Goal: Communication & Community: Answer question/provide support

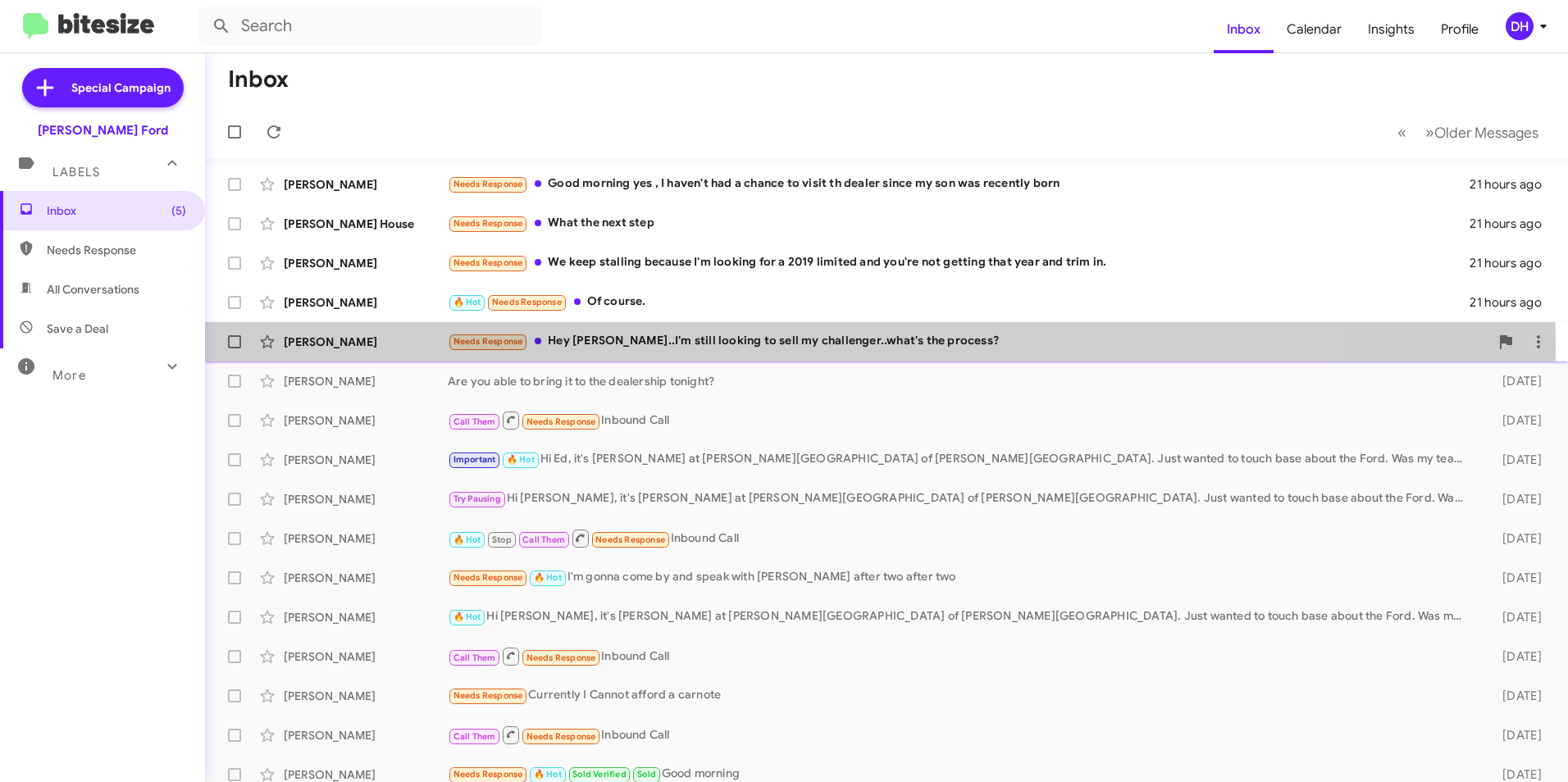
click at [719, 346] on div "Needs Response Hey [PERSON_NAME]..I'm still looking to sell my challenger..what…" at bounding box center [968, 341] width 1042 height 19
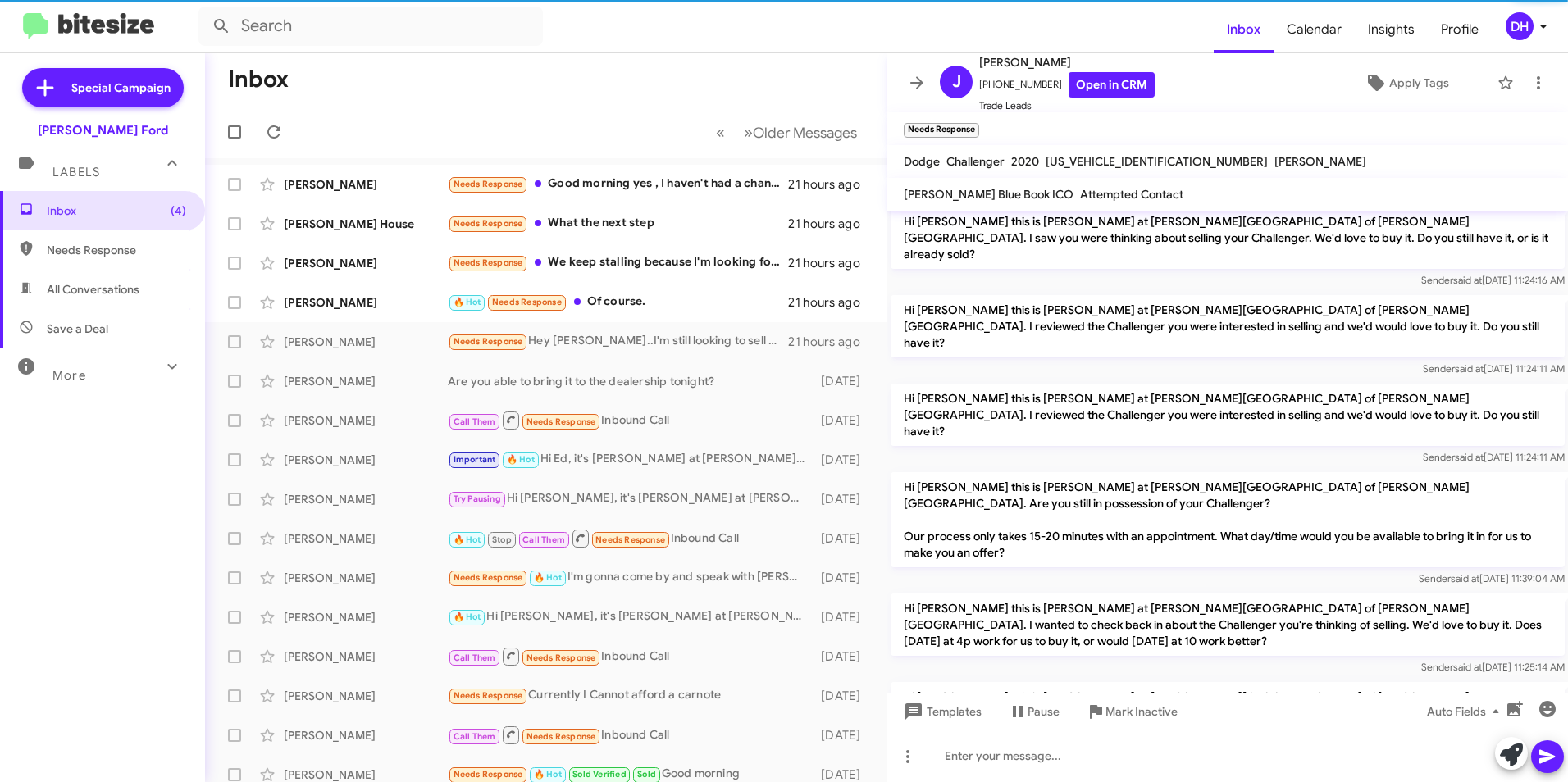
scroll to position [373, 0]
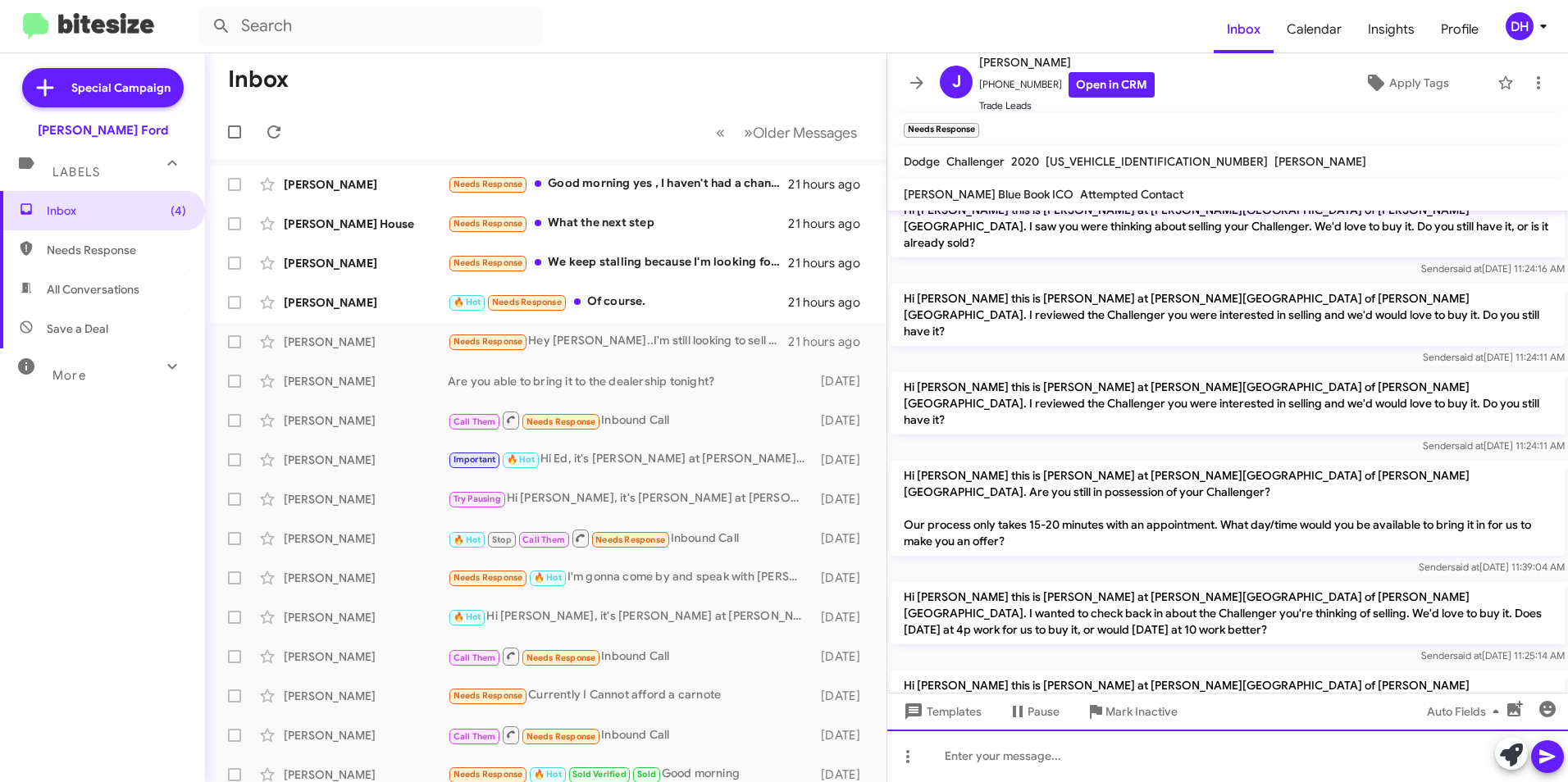
click at [1053, 754] on div at bounding box center [1228, 756] width 681 height 53
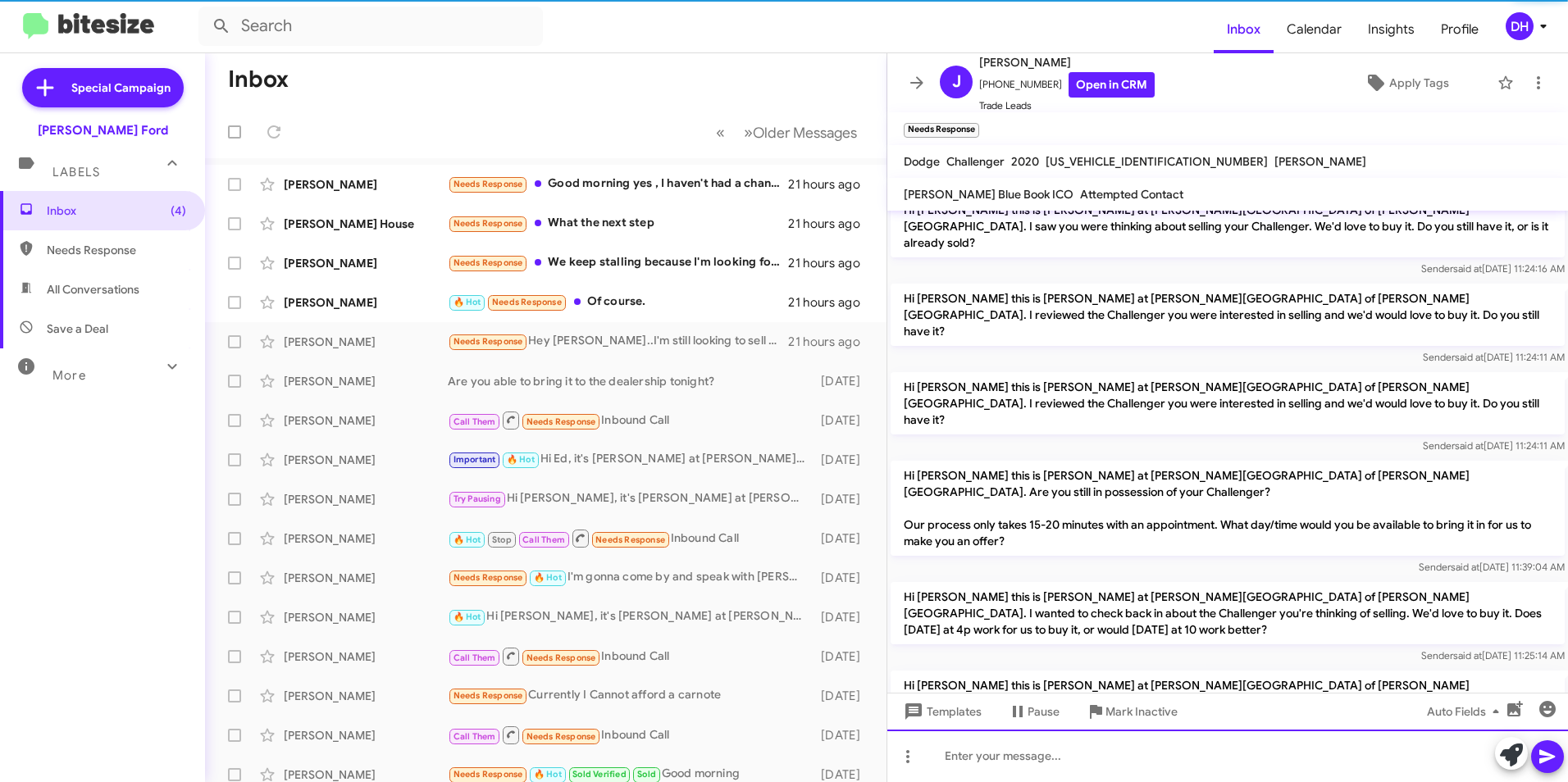
scroll to position [0, 0]
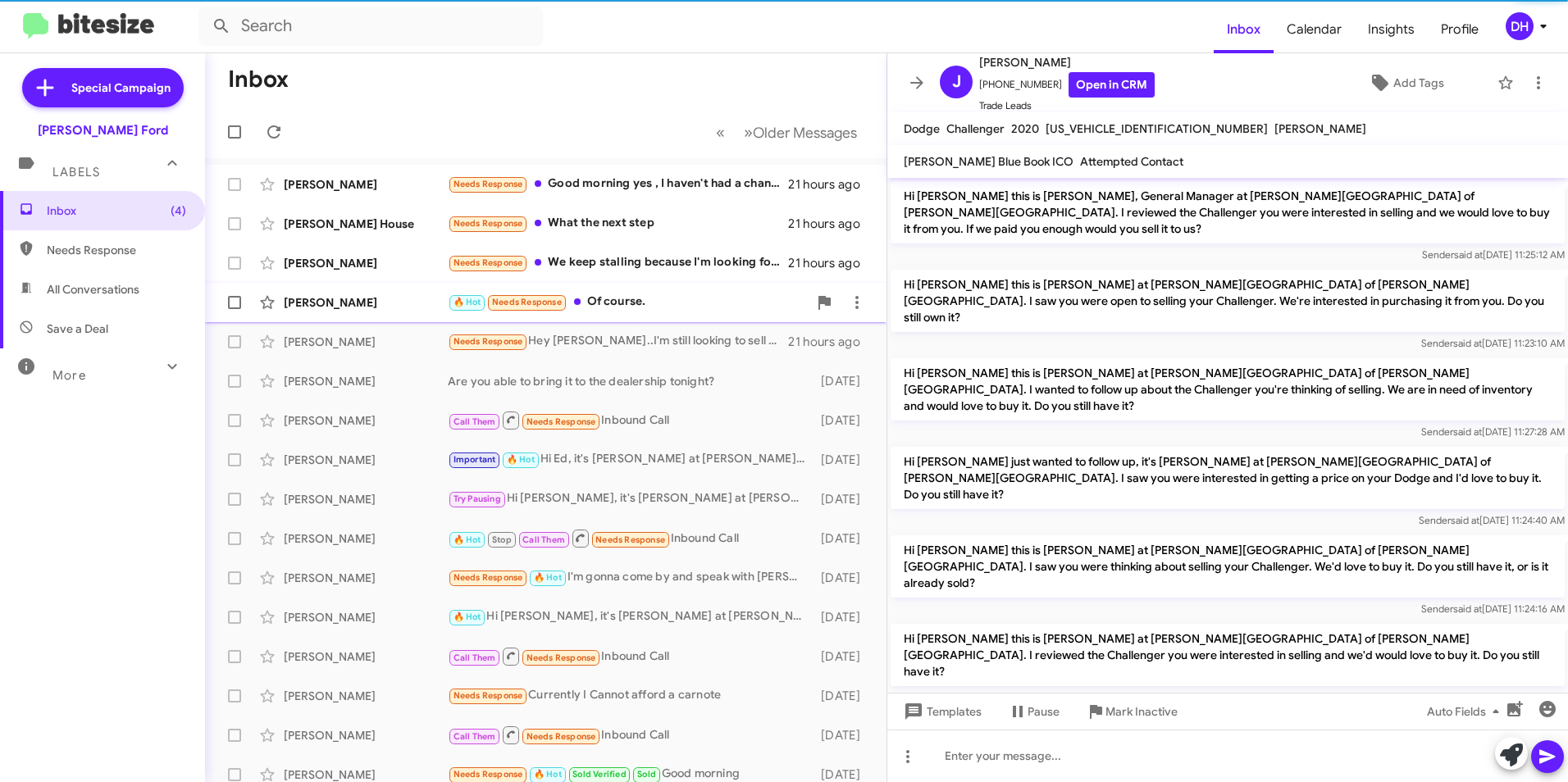
click at [634, 303] on div "🔥 Hot Needs Response Of course." at bounding box center [627, 302] width 360 height 19
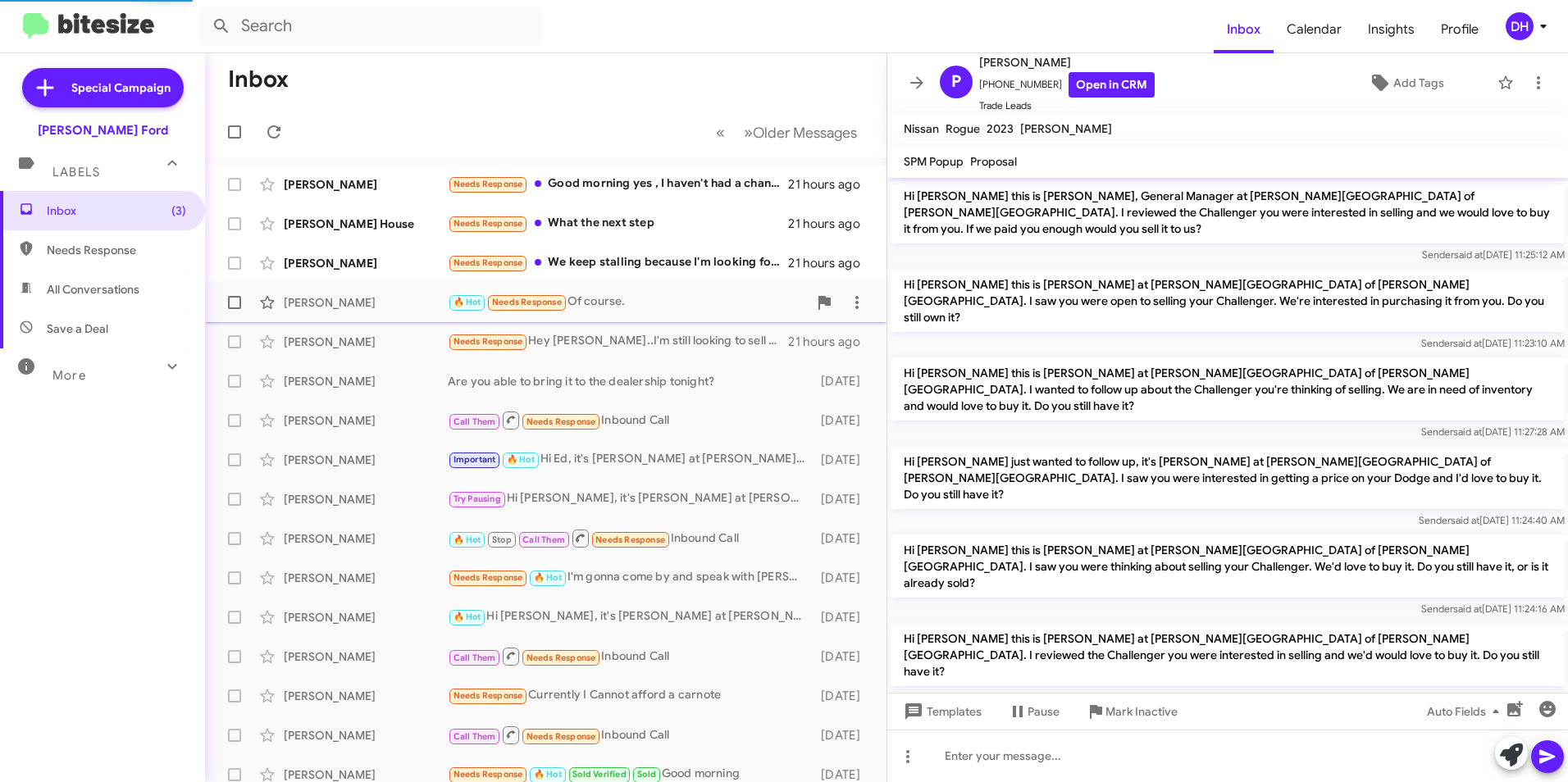
scroll to position [766, 0]
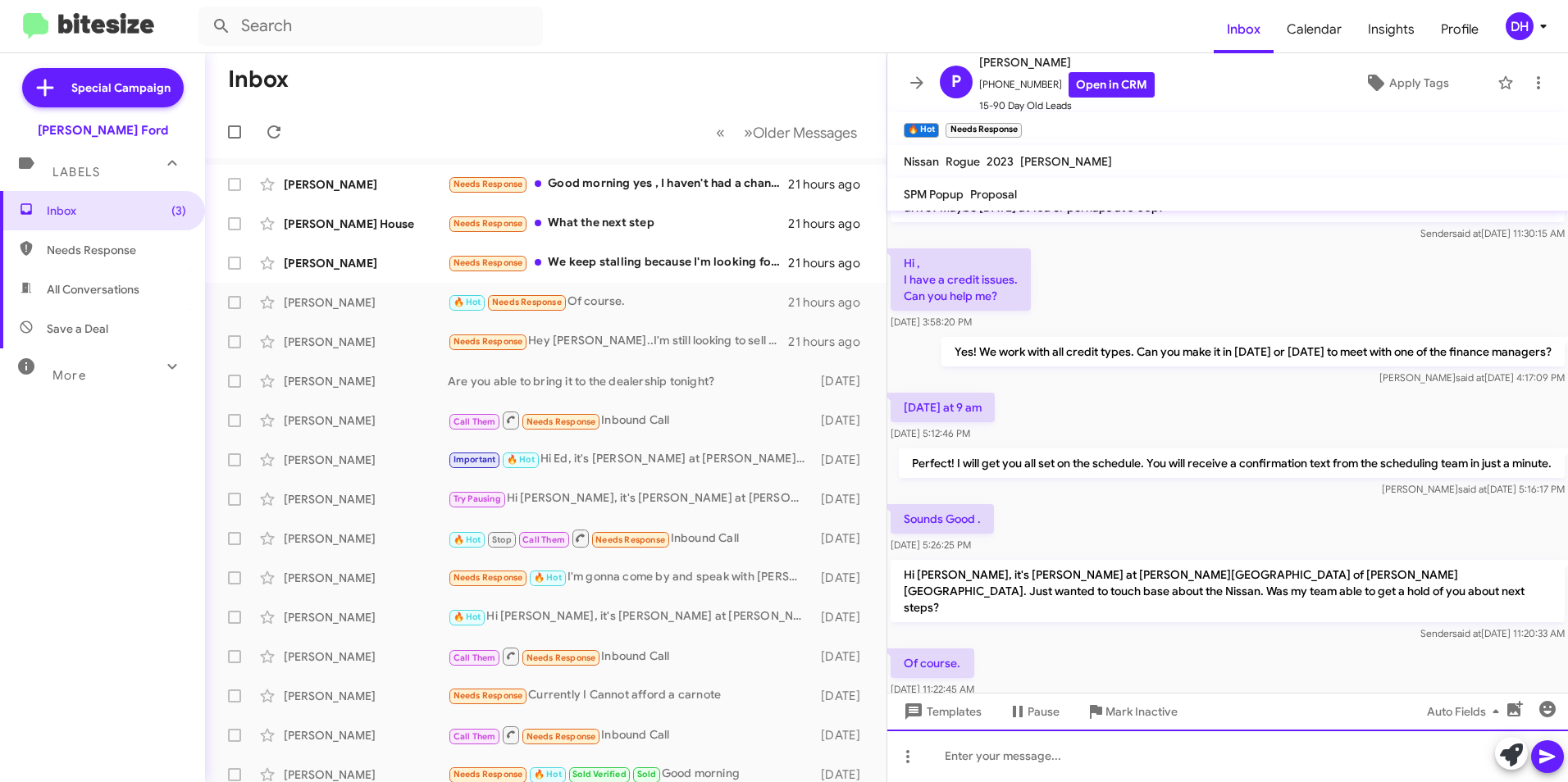
click at [1001, 756] on div at bounding box center [1228, 756] width 681 height 53
click at [978, 761] on div at bounding box center [1228, 756] width 681 height 53
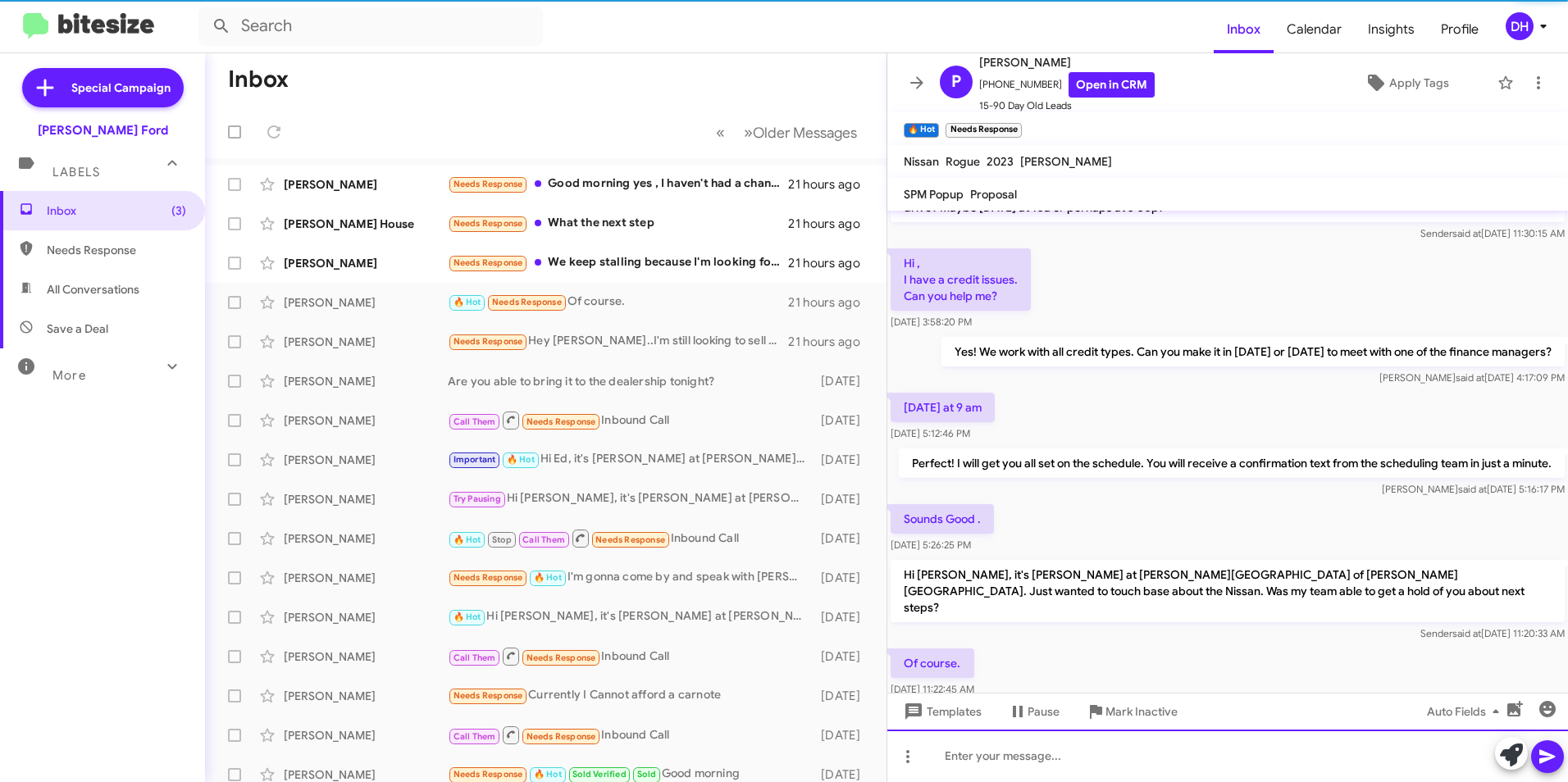
scroll to position [0, 0]
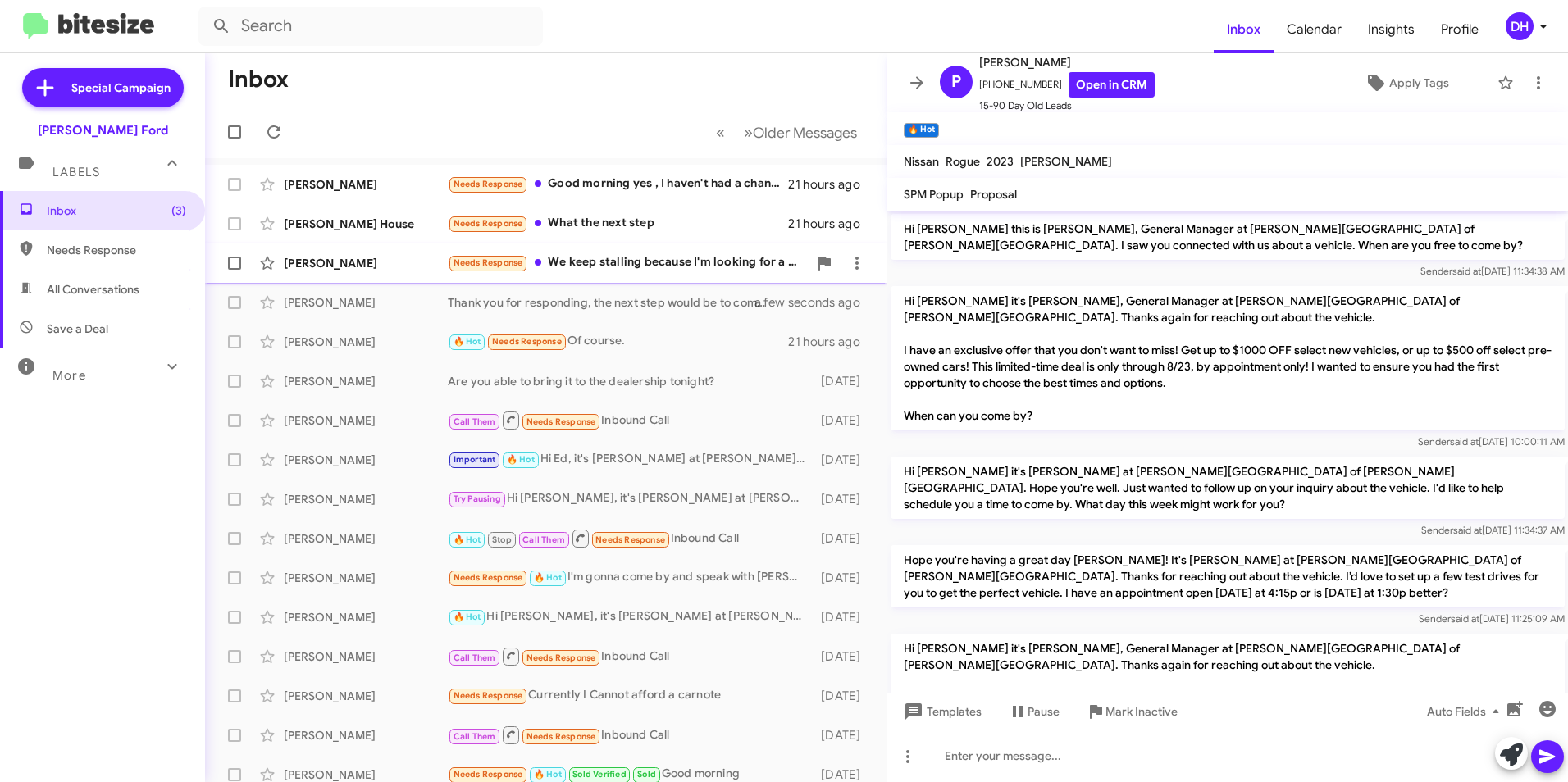
click at [645, 261] on div "Needs Response We keep stalling because I'm looking for a 2019 limited and you'…" at bounding box center [627, 262] width 360 height 19
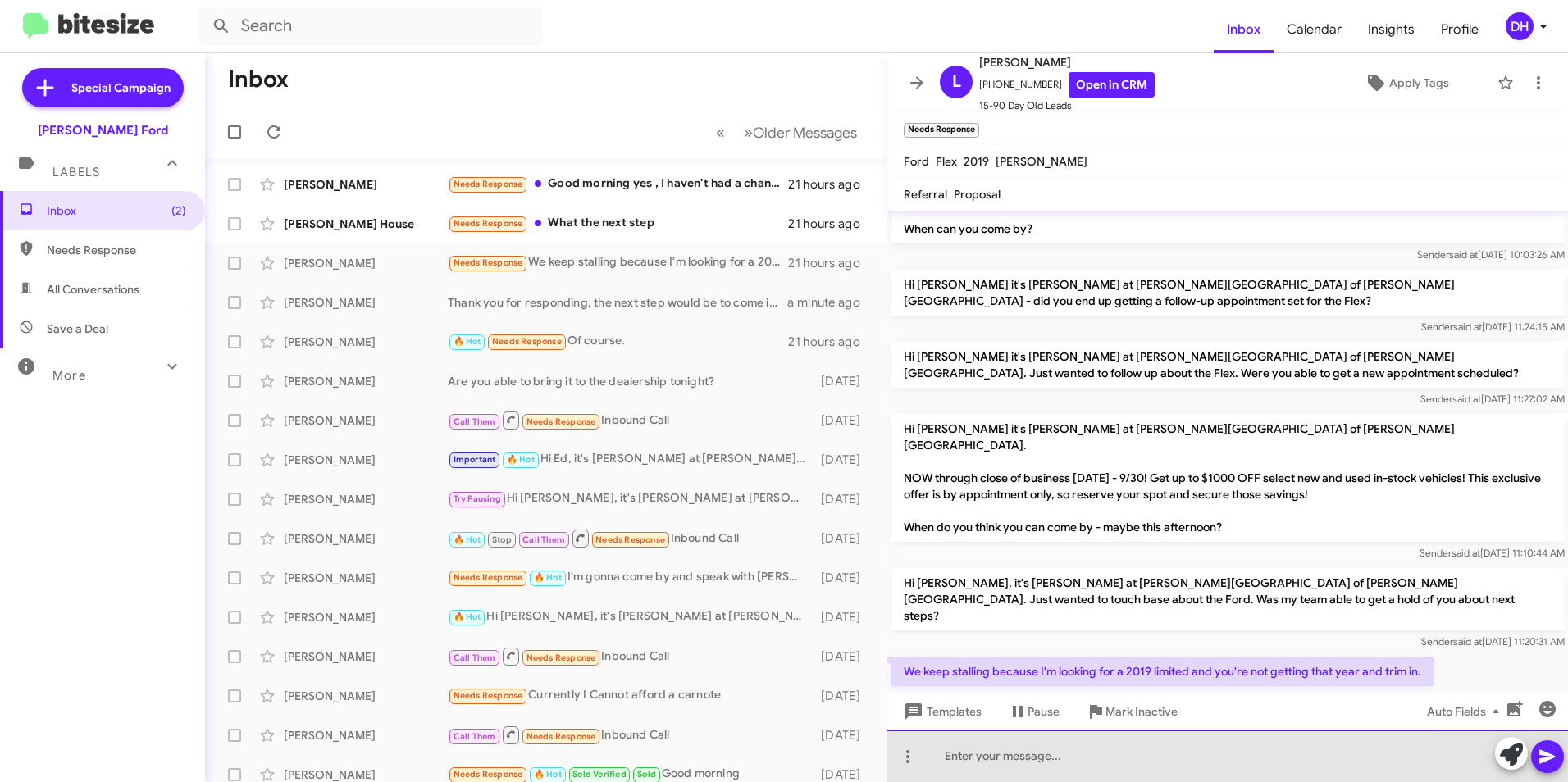
drag, startPoint x: 1086, startPoint y: 767, endPoint x: 1099, endPoint y: 750, distance: 21.4
click at [1086, 767] on div at bounding box center [1228, 756] width 681 height 53
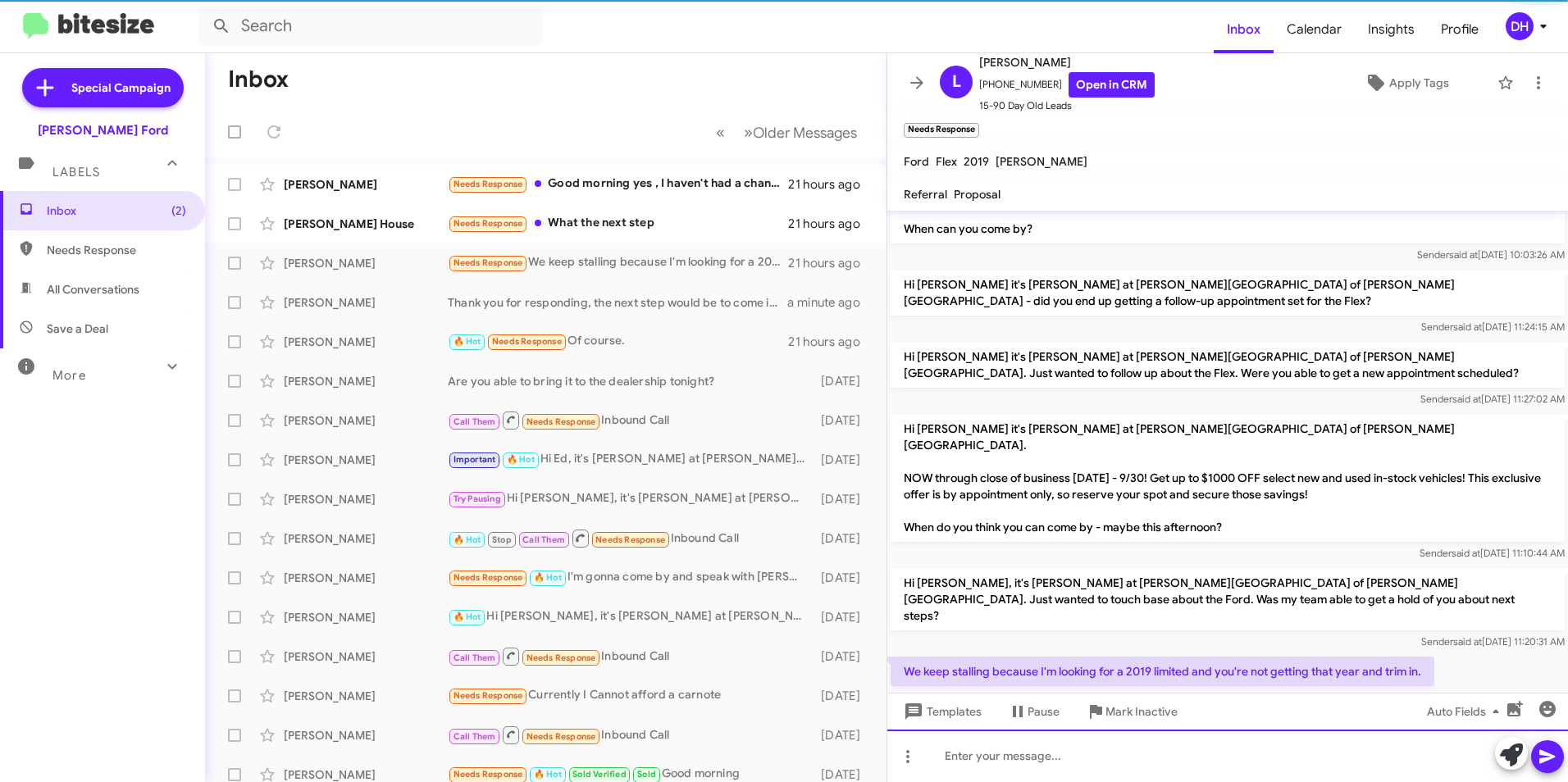
scroll to position [0, 0]
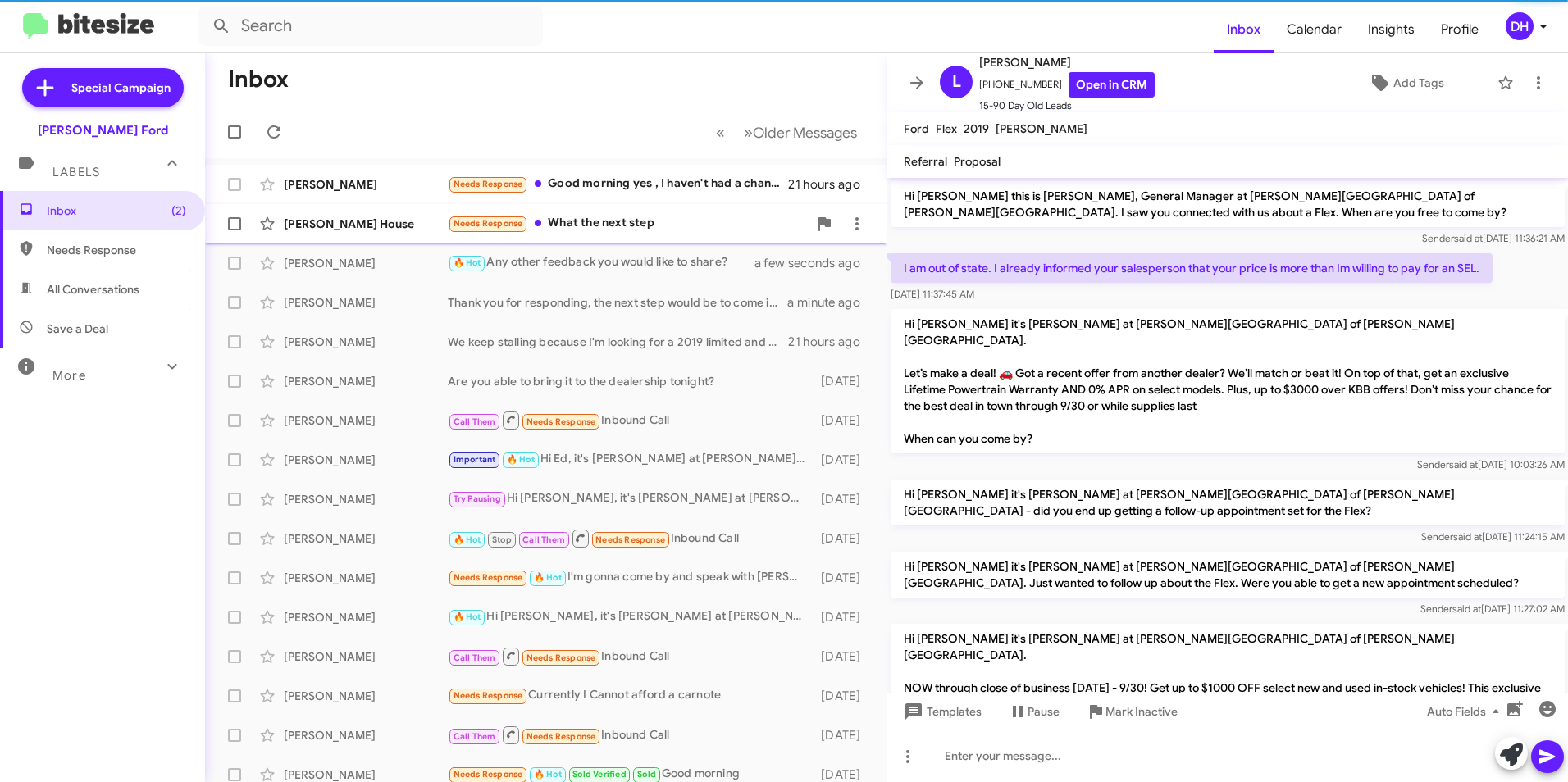
click at [636, 228] on div "Needs Response What the next step" at bounding box center [627, 223] width 360 height 19
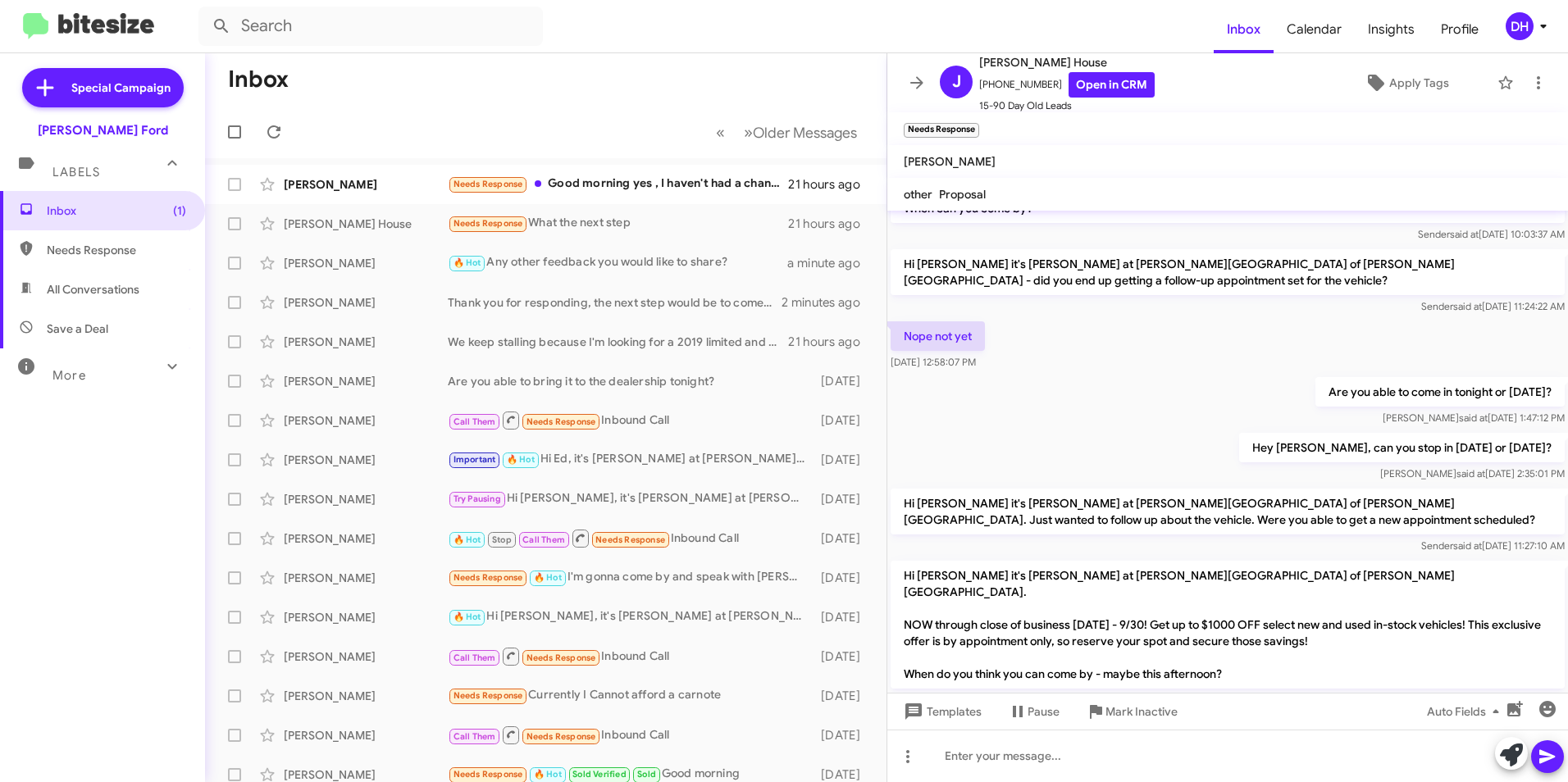
scroll to position [1246, 0]
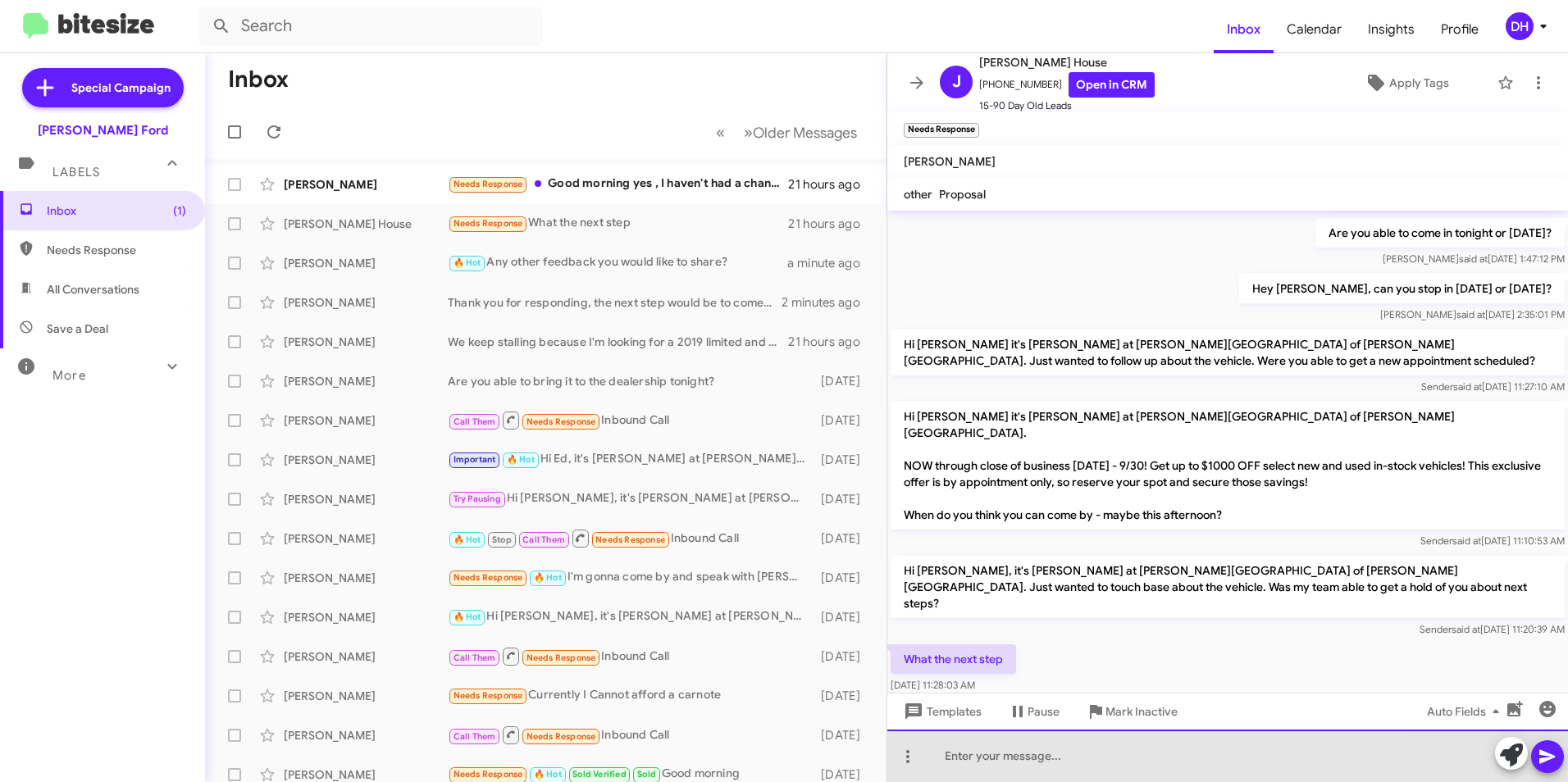
click at [1071, 760] on div at bounding box center [1228, 756] width 681 height 53
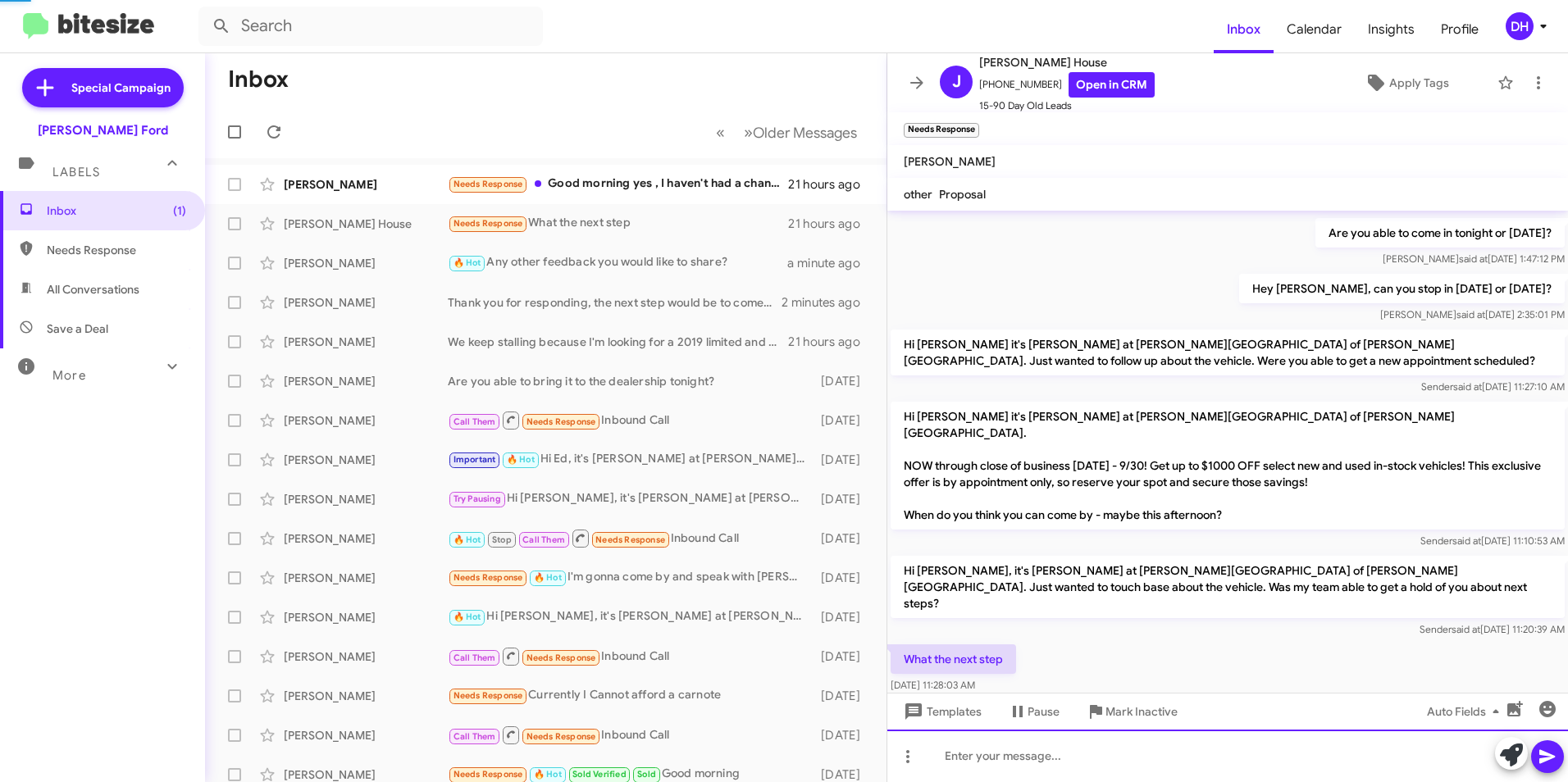
scroll to position [0, 0]
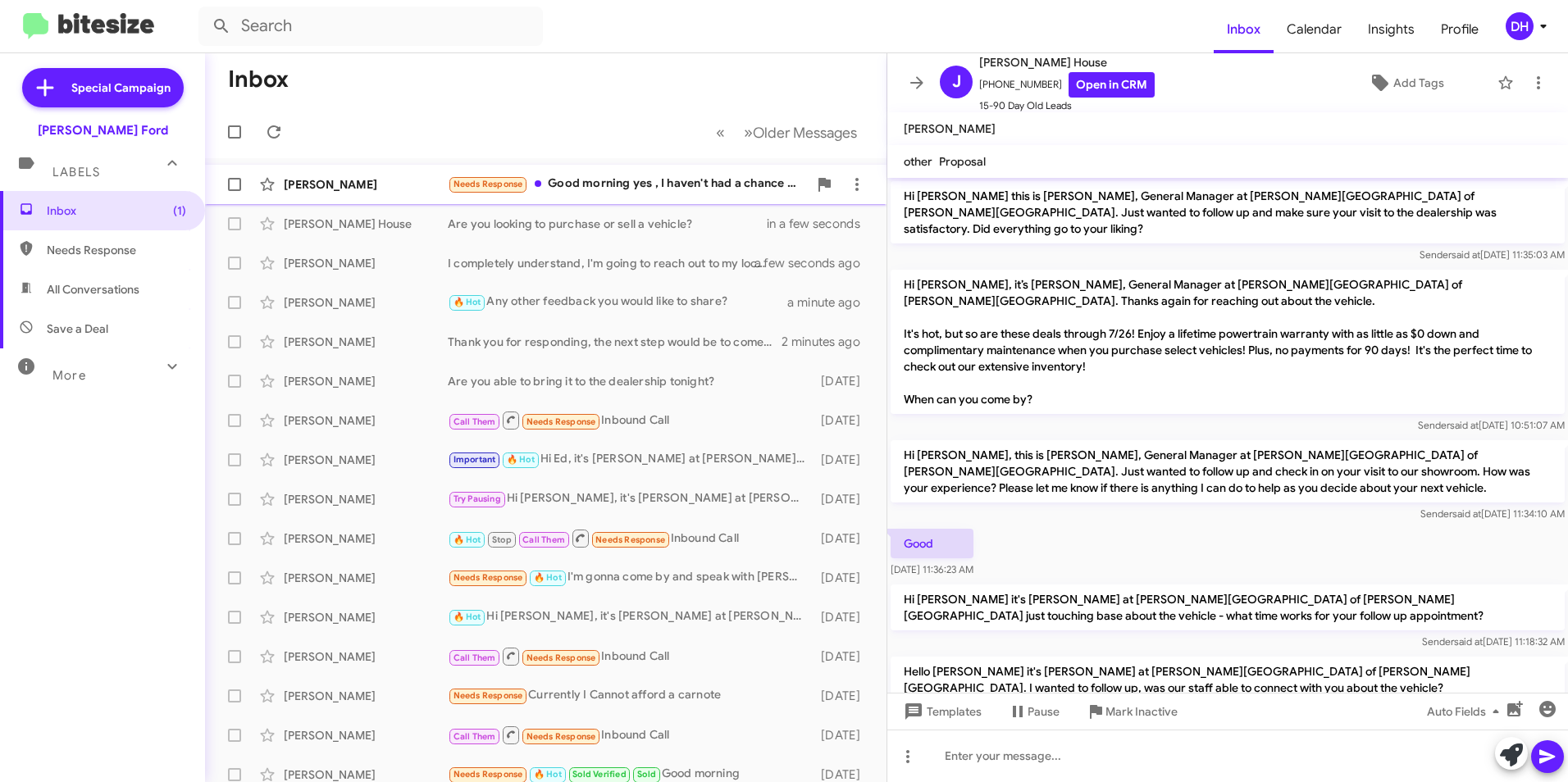
click at [571, 191] on div "Needs Response Good morning yes , I haven't had a chance to visit th dealer sin…" at bounding box center [627, 184] width 360 height 19
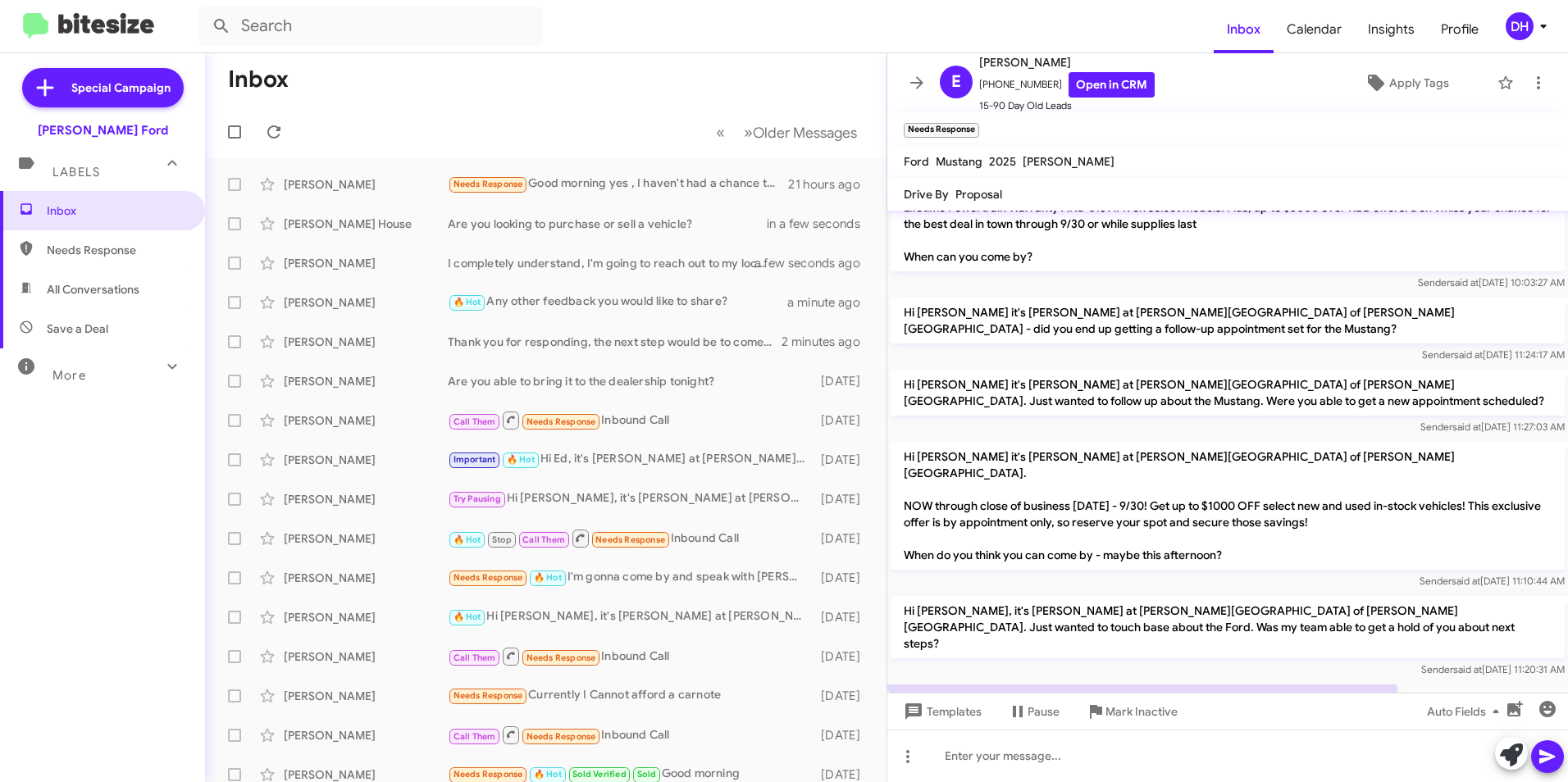
scroll to position [242, 0]
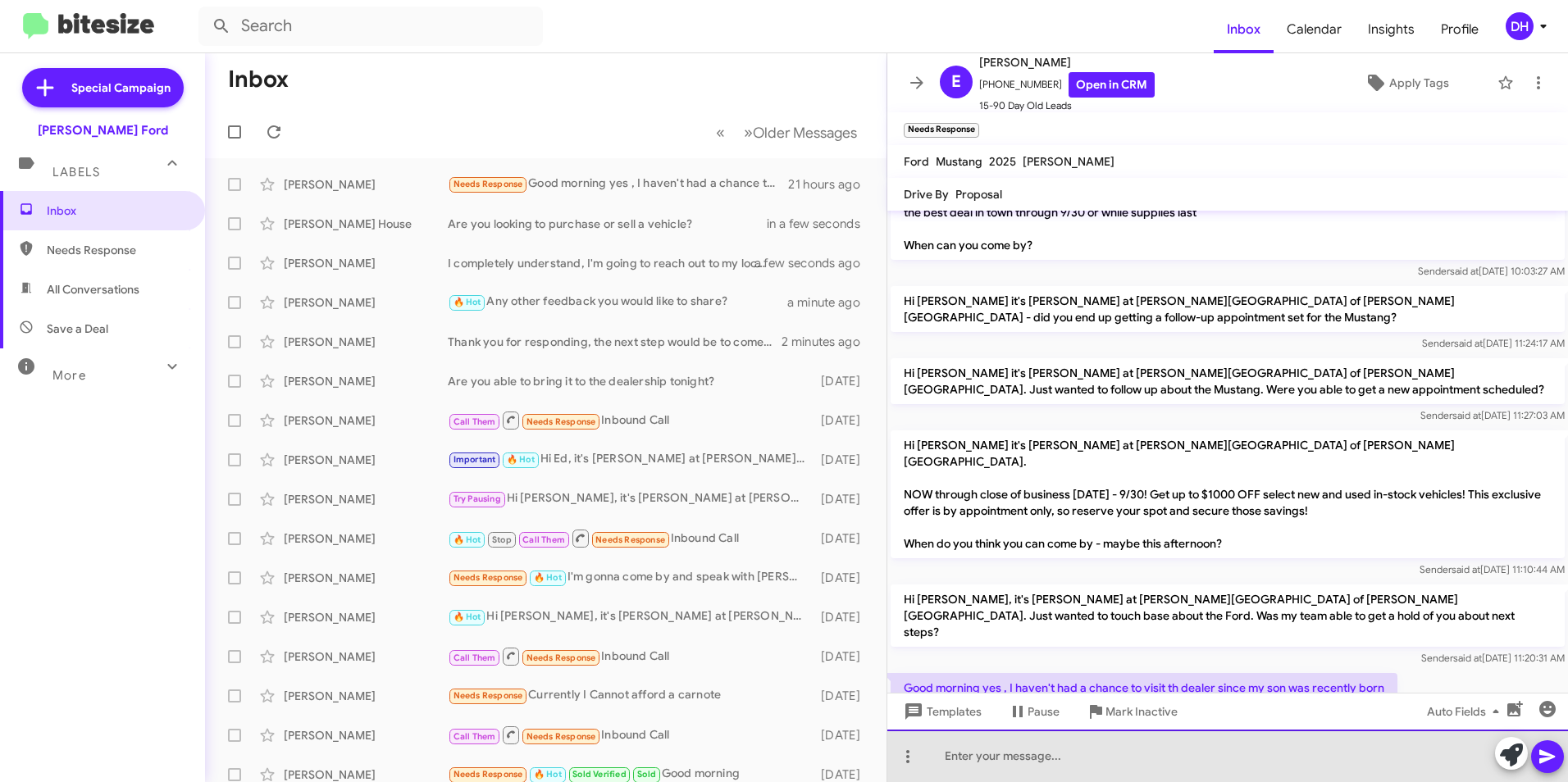
click at [1027, 761] on div at bounding box center [1228, 756] width 681 height 53
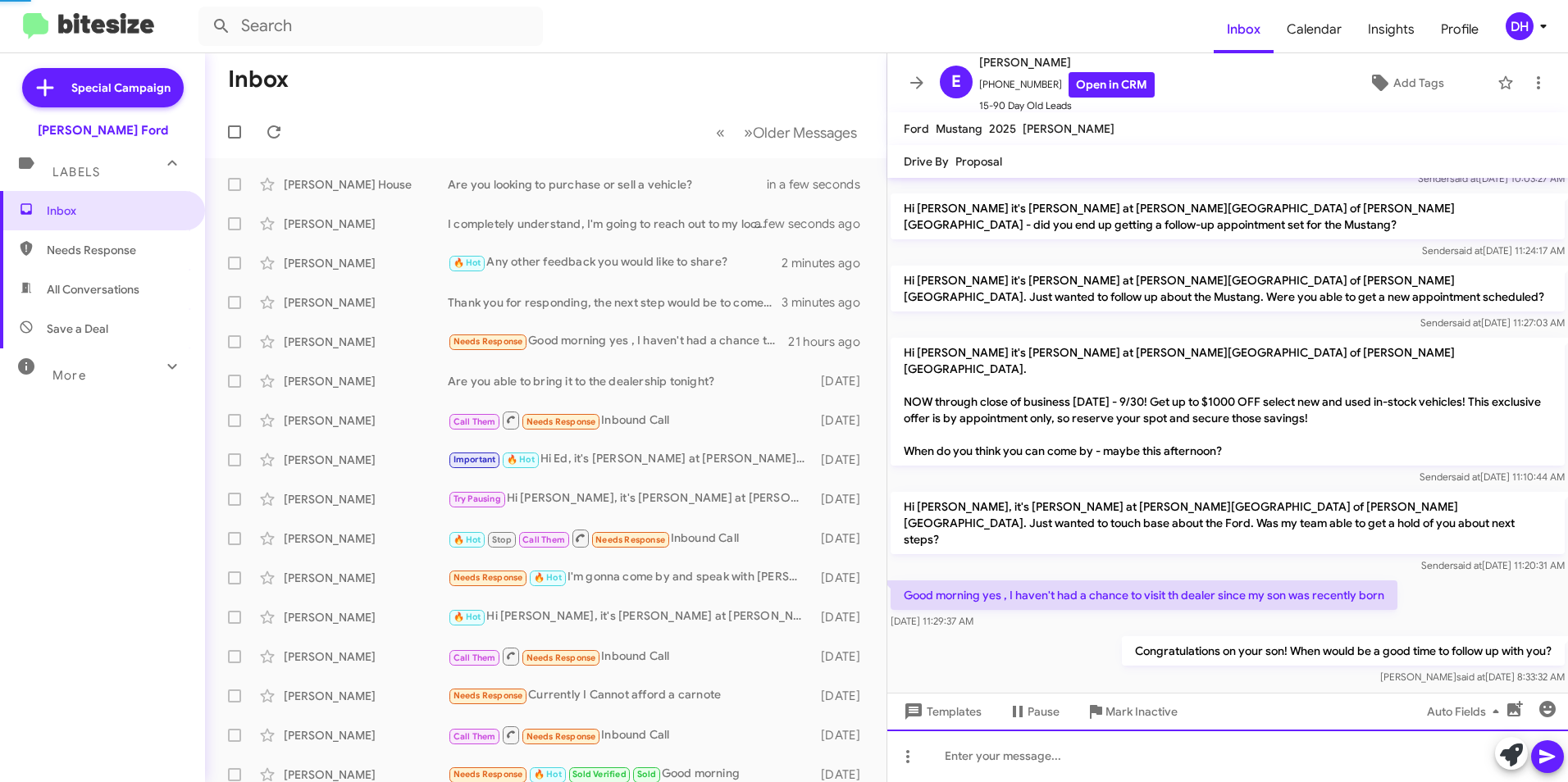
scroll to position [270, 0]
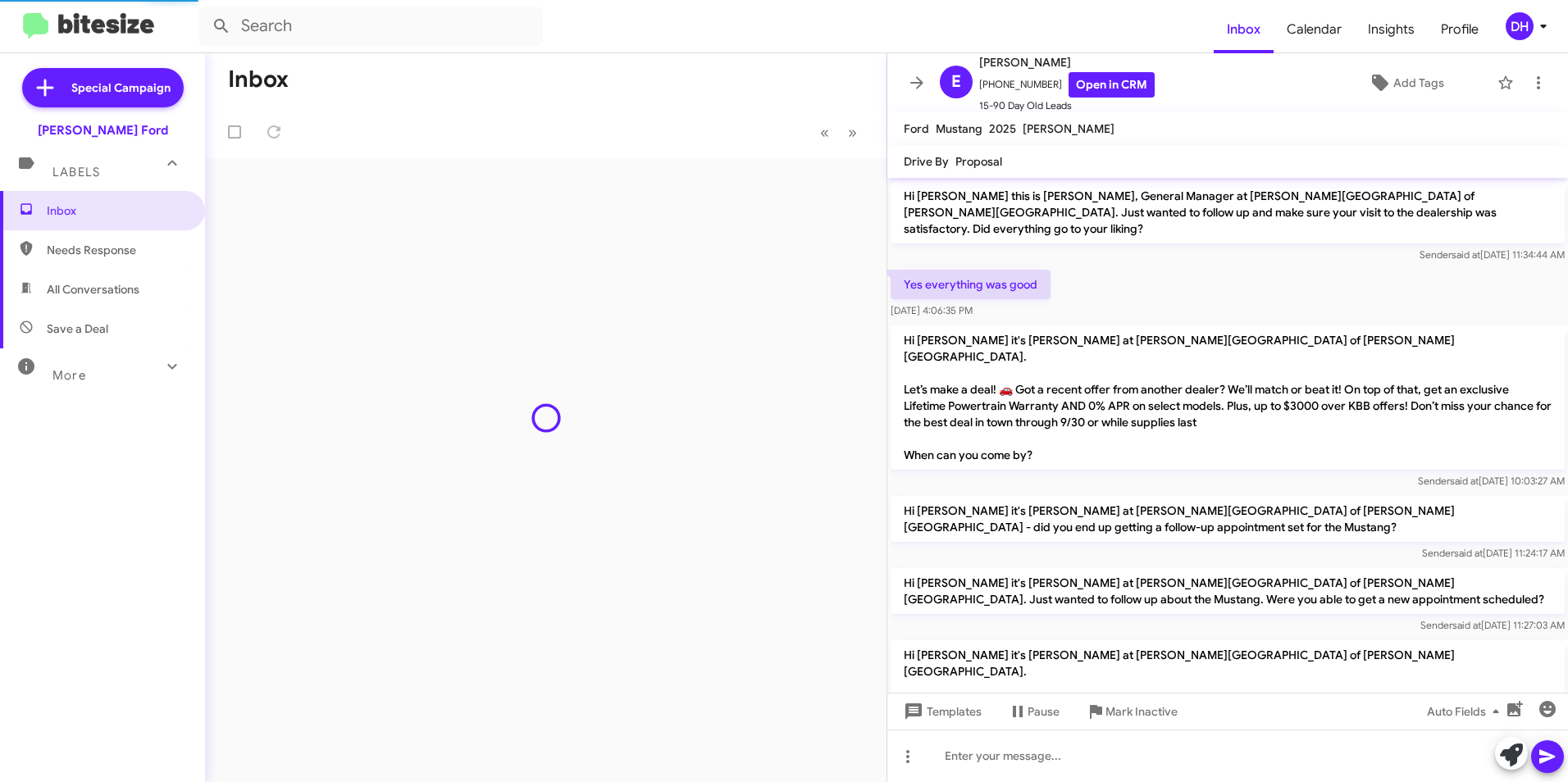
scroll to position [270, 0]
